Goal: Task Accomplishment & Management: Complete application form

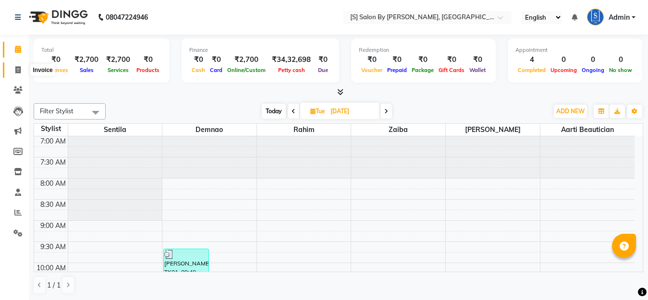
click at [14, 68] on span at bounding box center [18, 70] width 17 height 11
select select "service"
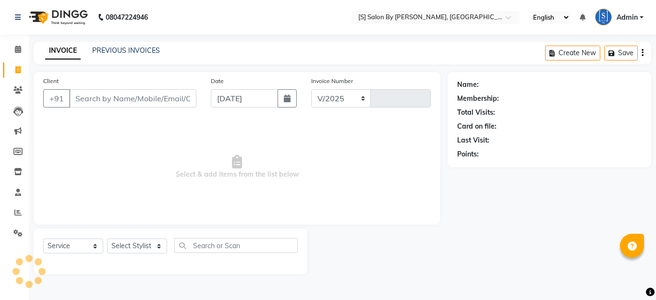
select select "45"
type input "1286"
click at [120, 98] on input "Client" at bounding box center [132, 98] width 127 height 18
click at [127, 244] on select "Select Stylist Aarti Beautician Demnao [PERSON_NAME] [PERSON_NAME]" at bounding box center [137, 246] width 60 height 15
select select "4280"
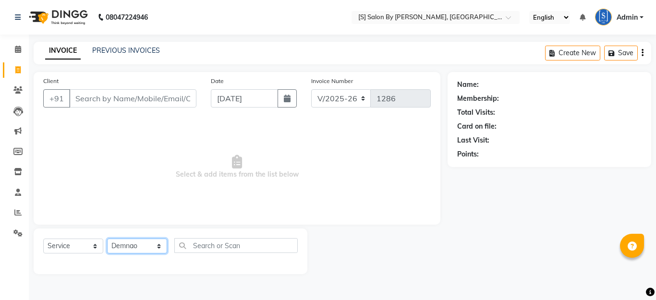
click at [107, 239] on select "Select Stylist Aarti Beautician Demnao [PERSON_NAME] [PERSON_NAME]" at bounding box center [137, 246] width 60 height 15
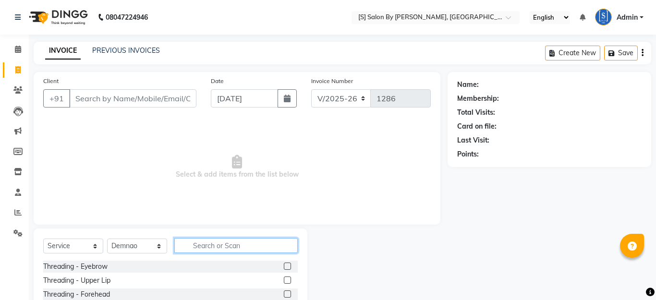
click at [196, 251] on input "text" at bounding box center [235, 245] width 123 height 15
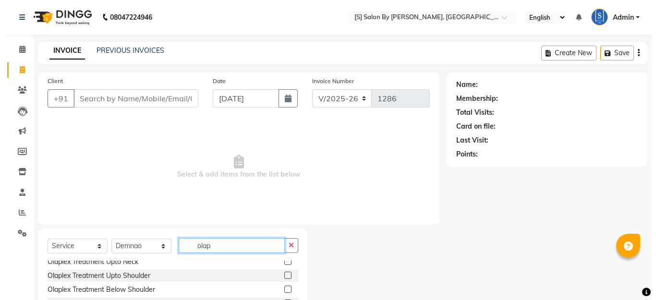
scroll to position [29, 0]
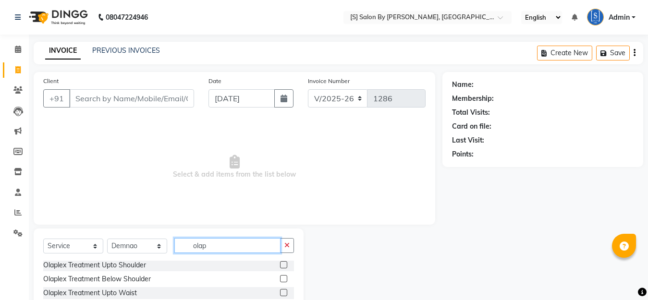
type input "olap"
click at [280, 279] on label at bounding box center [283, 278] width 7 height 7
click at [280, 279] on input "checkbox" at bounding box center [283, 279] width 6 height 6
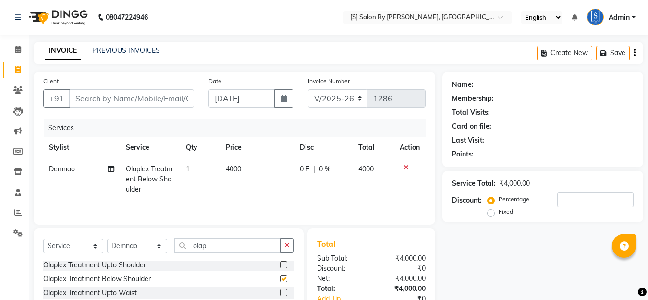
checkbox input "false"
click at [119, 97] on input "Client" at bounding box center [131, 98] width 125 height 18
type input "9"
type input "0"
type input "9432672583"
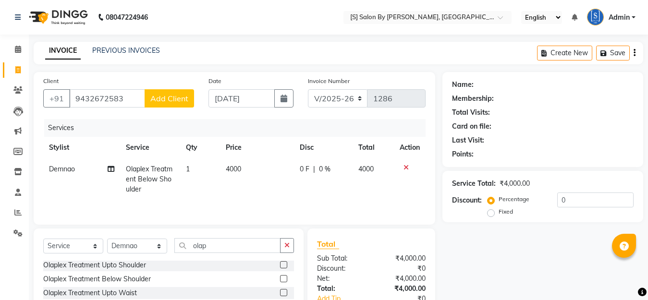
click at [163, 100] on span "Add Client" at bounding box center [169, 99] width 38 height 10
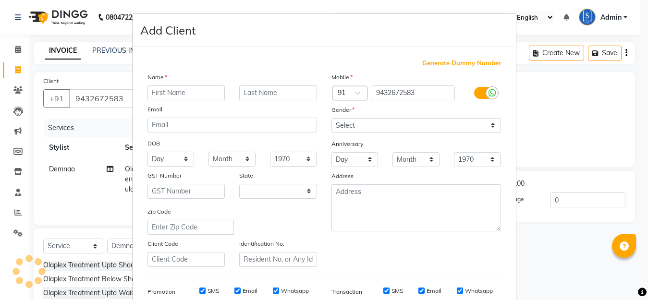
select select "22"
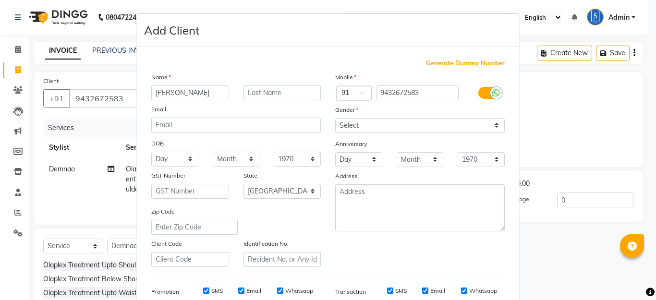
type input "[PERSON_NAME]"
click at [264, 86] on input "text" at bounding box center [283, 93] width 78 height 15
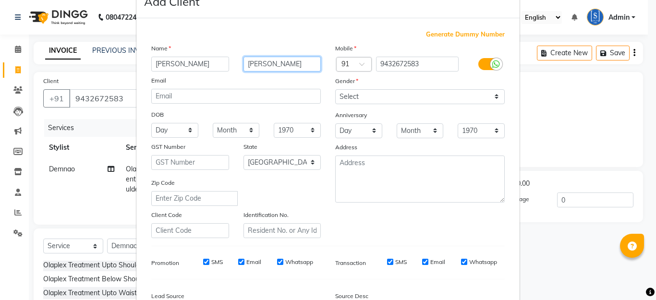
scroll to position [96, 0]
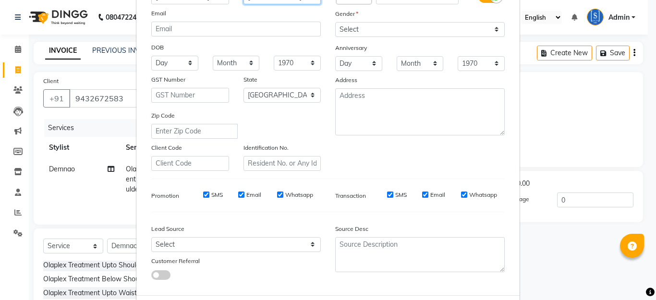
type input "[PERSON_NAME]"
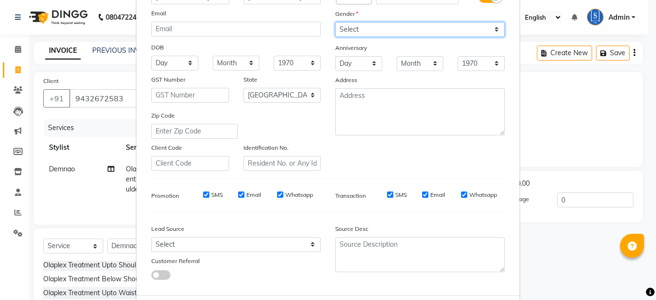
drag, startPoint x: 390, startPoint y: 29, endPoint x: 384, endPoint y: 87, distance: 58.4
click at [390, 30] on select "Select [DEMOGRAPHIC_DATA] [DEMOGRAPHIC_DATA] Other Prefer Not To Say" at bounding box center [420, 29] width 170 height 15
select select "[DEMOGRAPHIC_DATA]"
click at [335, 22] on select "Select [DEMOGRAPHIC_DATA] [DEMOGRAPHIC_DATA] Other Prefer Not To Say" at bounding box center [420, 29] width 170 height 15
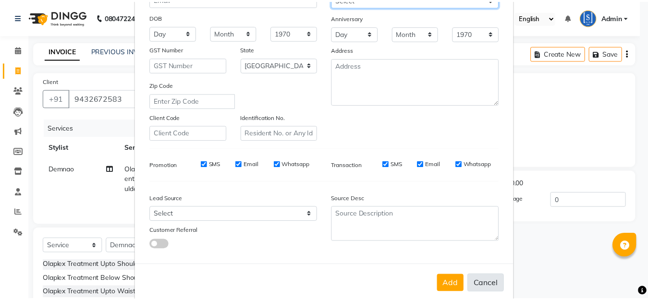
scroll to position [143, 0]
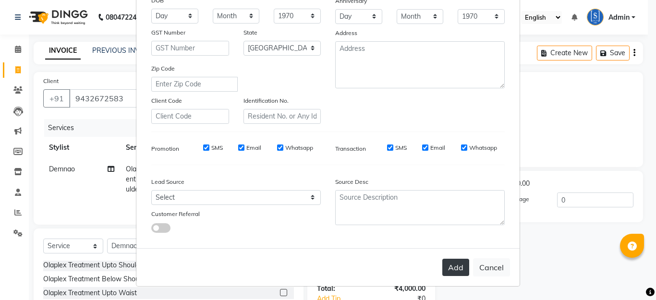
click at [456, 263] on button "Add" at bounding box center [456, 267] width 27 height 17
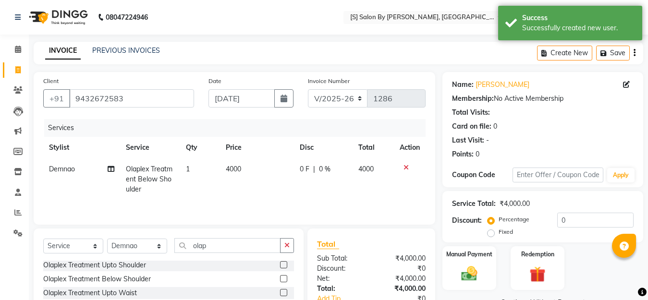
click at [554, 201] on div "Service Total: ₹4,000.00" at bounding box center [543, 204] width 182 height 10
click at [557, 221] on input "0" at bounding box center [595, 220] width 76 height 15
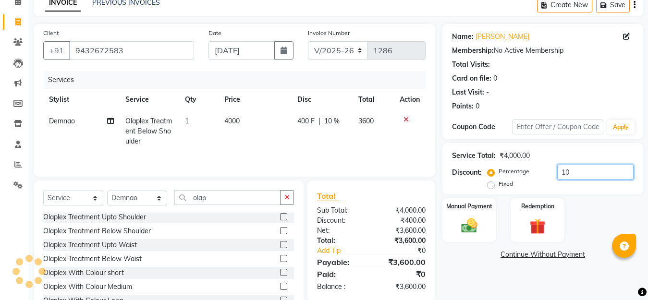
scroll to position [86, 0]
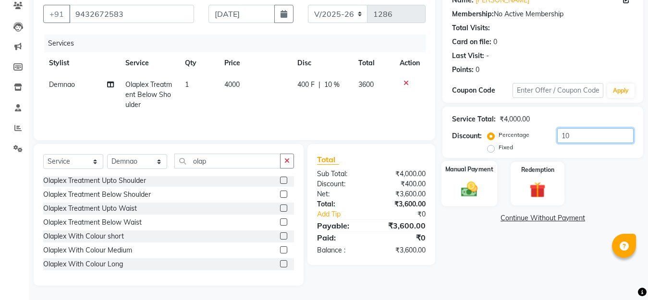
type input "10"
click at [469, 187] on img at bounding box center [469, 189] width 27 height 19
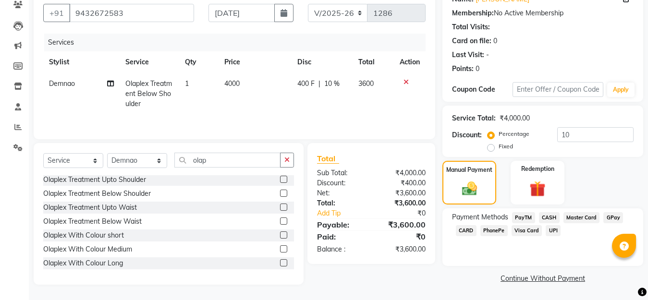
click at [611, 219] on span "GPay" at bounding box center [613, 217] width 20 height 11
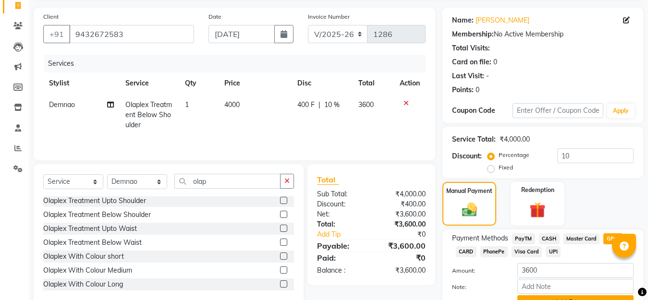
scroll to position [112, 0]
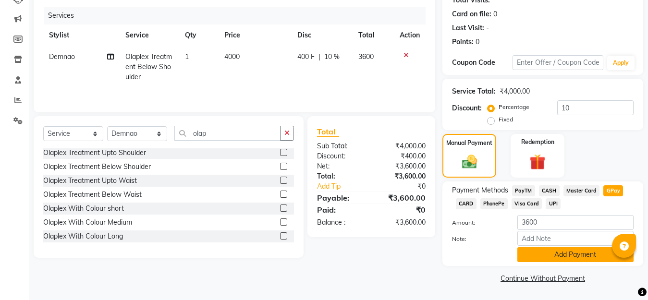
click at [562, 256] on button "Add Payment" at bounding box center [575, 254] width 116 height 15
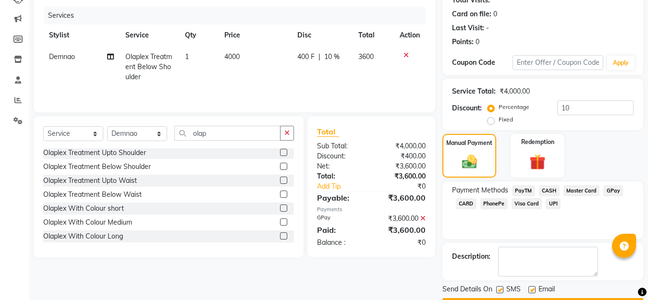
scroll to position [140, 0]
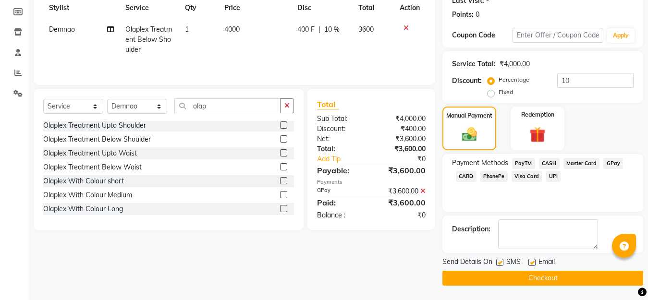
click at [602, 281] on button "Checkout" at bounding box center [543, 278] width 201 height 15
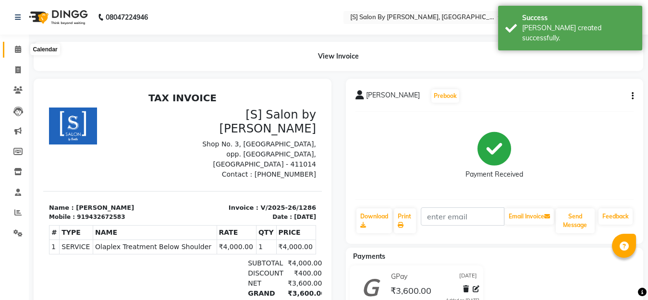
click at [18, 49] on icon at bounding box center [18, 49] width 6 height 7
